Goal: Task Accomplishment & Management: Use online tool/utility

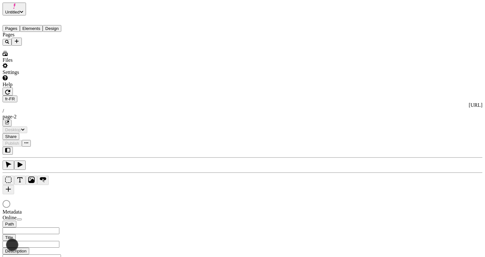
type input "/page-2"
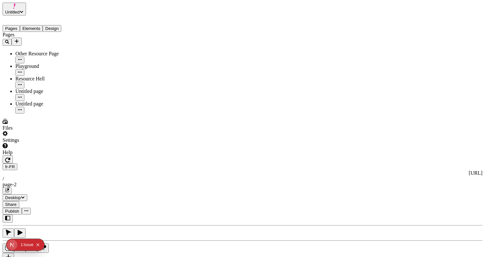
click at [40, 25] on button "Elements" at bounding box center [31, 28] width 23 height 7
click at [13, 25] on button "Pages" at bounding box center [11, 28] width 17 height 7
click at [35, 25] on button "Elements" at bounding box center [31, 28] width 23 height 7
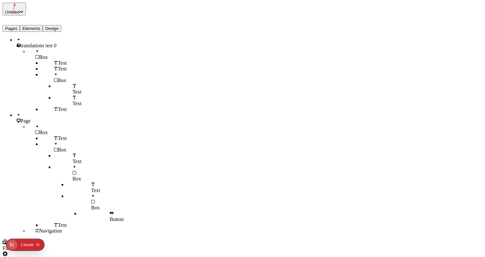
click at [20, 25] on button "Pages" at bounding box center [11, 28] width 17 height 7
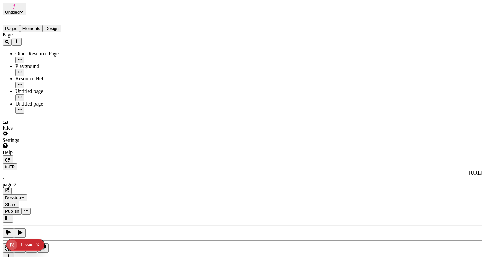
click at [105, 163] on div "fr-FR [URL] / page-2" at bounding box center [243, 178] width 480 height 31
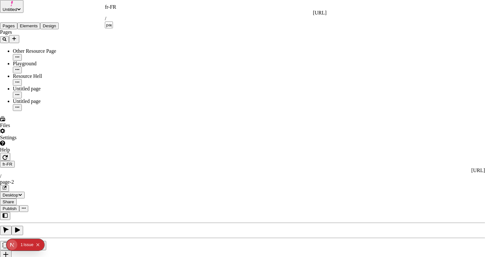
click at [110, 7] on div "fr-FR" at bounding box center [216, 7] width 222 height 6
drag, startPoint x: 84, startPoint y: 117, endPoint x: 95, endPoint y: 101, distance: 19.1
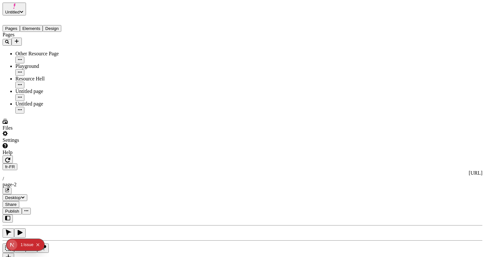
click at [117, 163] on div "fr-FR [URL] / page-2" at bounding box center [243, 178] width 480 height 31
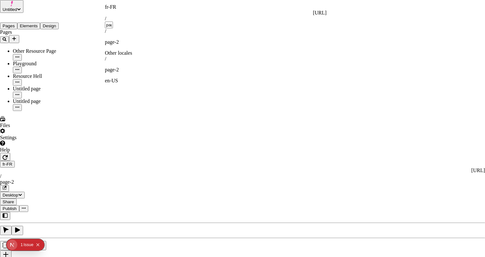
drag, startPoint x: 89, startPoint y: 170, endPoint x: 107, endPoint y: 30, distance: 141.7
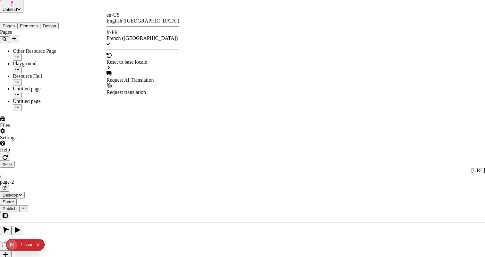
click at [137, 77] on div "Request AI Translation" at bounding box center [143, 80] width 73 height 6
checkbox input "true"
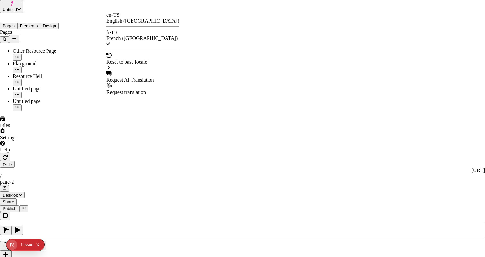
checkbox input "true"
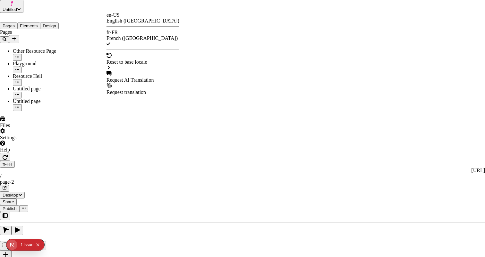
checkbox input "true"
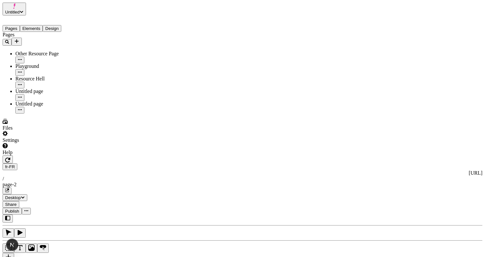
click at [19, 208] on span "Publish" at bounding box center [12, 210] width 14 height 5
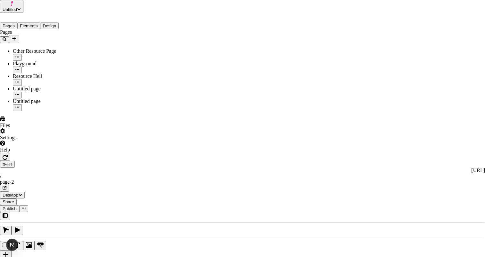
drag, startPoint x: 239, startPoint y: 155, endPoint x: 301, endPoint y: 133, distance: 66.5
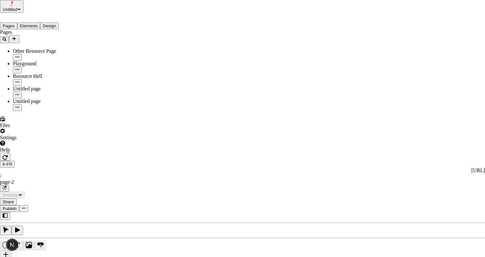
checkbox input "true"
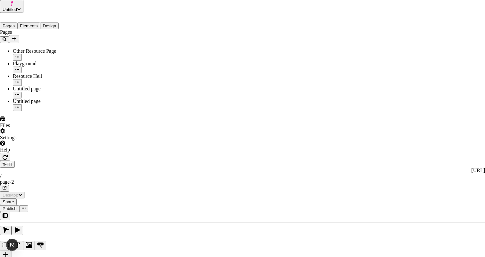
drag, startPoint x: 383, startPoint y: 55, endPoint x: 380, endPoint y: 36, distance: 19.2
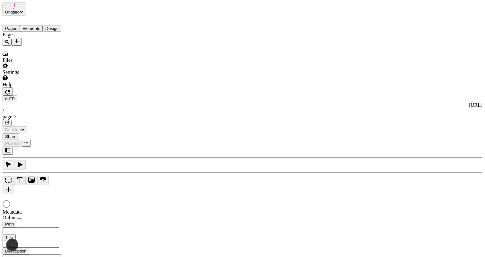
type input "/page-2"
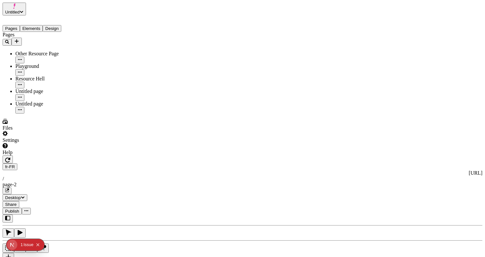
click at [22, 207] on button "Publish" at bounding box center [12, 210] width 19 height 7
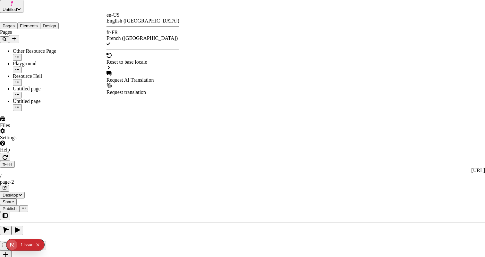
click at [137, 77] on div "Request AI Translation" at bounding box center [143, 80] width 73 height 6
drag, startPoint x: 215, startPoint y: 26, endPoint x: 184, endPoint y: 23, distance: 30.9
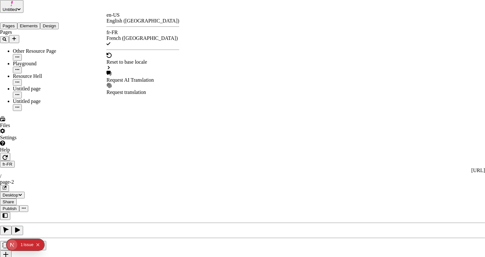
checkbox input "true"
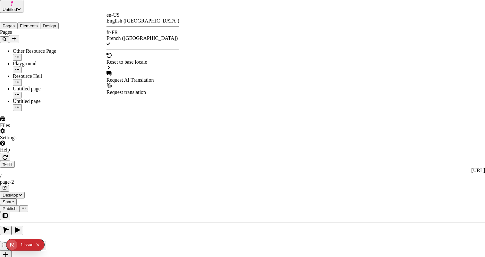
checkbox input "true"
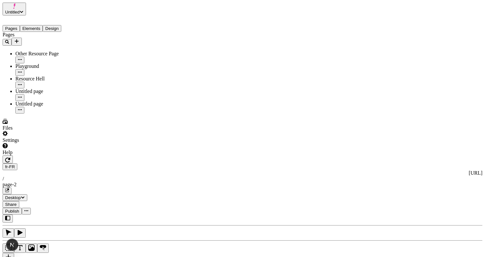
click at [19, 208] on span "Publish" at bounding box center [12, 210] width 14 height 5
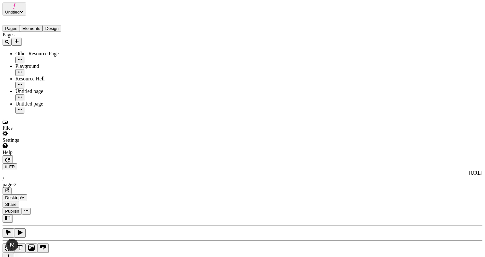
click at [119, 163] on div "fr-FR [URL] / page-2" at bounding box center [243, 178] width 480 height 31
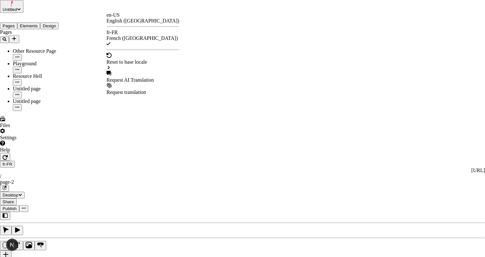
click at [154, 77] on div "Request AI Translation" at bounding box center [143, 80] width 73 height 6
checkbox input "true"
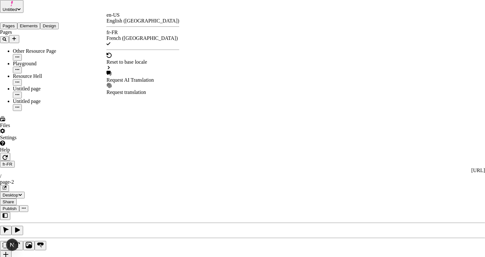
checkbox input "true"
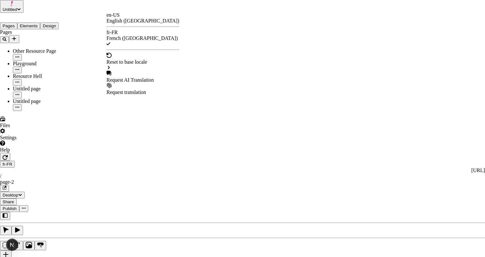
checkbox input "true"
checkbox input "false"
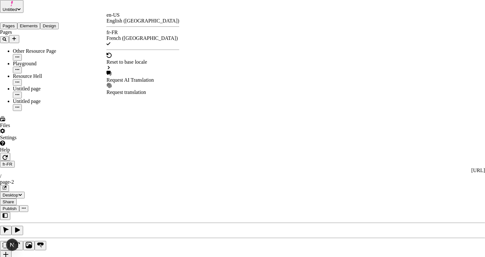
checkbox input "false"
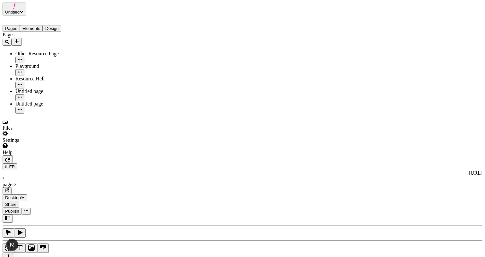
click at [19, 208] on span "Publish" at bounding box center [12, 210] width 14 height 5
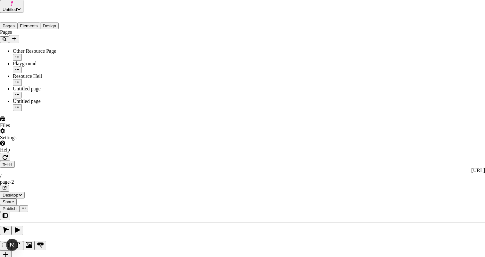
drag, startPoint x: 61, startPoint y: 135, endPoint x: 64, endPoint y: 137, distance: 3.9
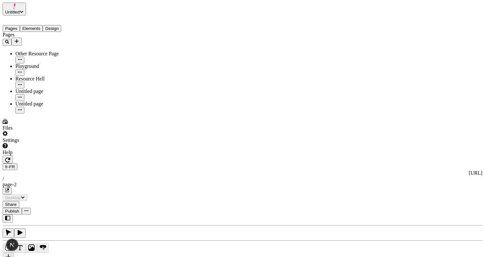
click at [37, 29] on button "Elements" at bounding box center [31, 28] width 23 height 7
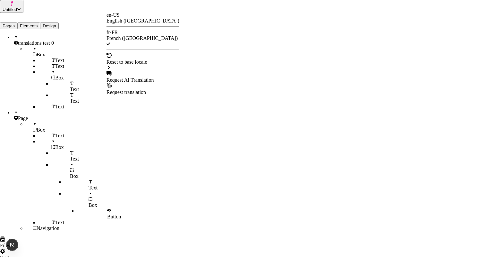
click at [140, 77] on div "Request AI Translation" at bounding box center [143, 80] width 73 height 6
checkbox input "true"
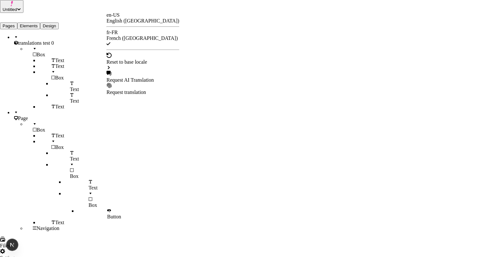
checkbox input "true"
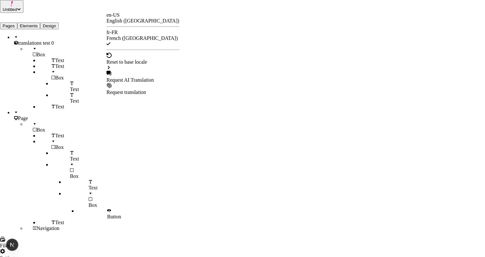
checkbox input "false"
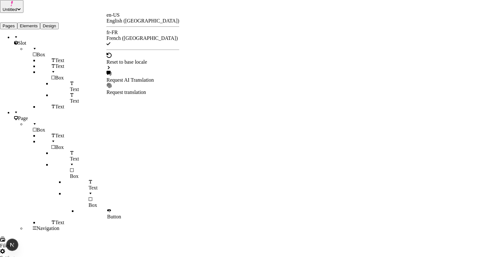
checkbox input "false"
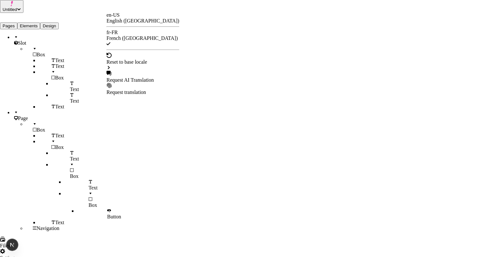
click at [133, 71] on div "Request AI Translation" at bounding box center [143, 77] width 73 height 12
